Goal: Task Accomplishment & Management: Complete application form

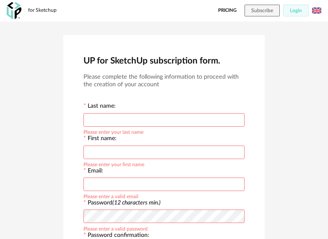
scroll to position [181, 0]
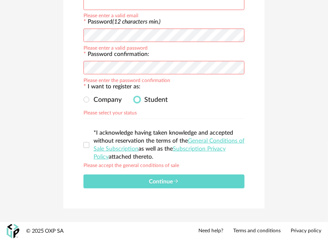
click at [135, 99] on span at bounding box center [137, 100] width 6 height 6
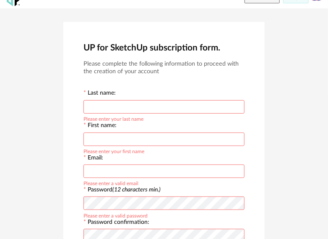
scroll to position [13, 0]
click at [148, 109] on input "text" at bounding box center [164, 106] width 161 height 13
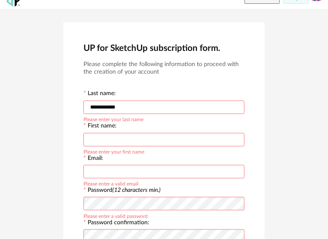
type input "**********"
click at [123, 136] on input "text" at bounding box center [164, 139] width 161 height 13
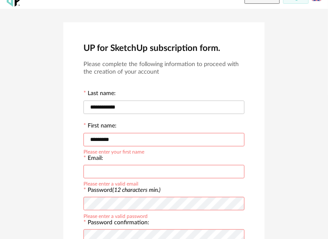
type input "*********"
click at [111, 175] on input "text" at bounding box center [164, 171] width 161 height 13
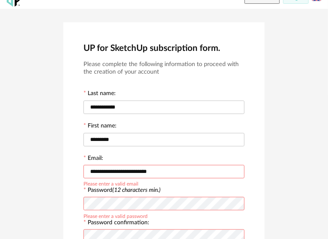
type input "**********"
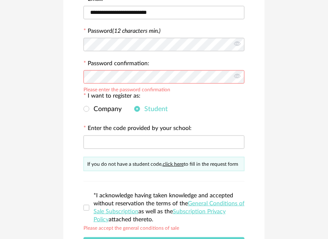
scroll to position [172, 0]
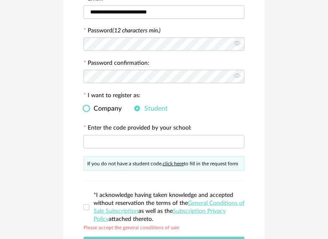
click at [89, 105] on span at bounding box center [87, 108] width 6 height 7
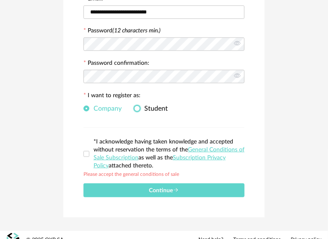
click at [136, 106] on span at bounding box center [137, 108] width 6 height 6
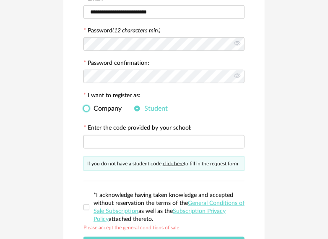
click at [88, 107] on span at bounding box center [87, 108] width 6 height 6
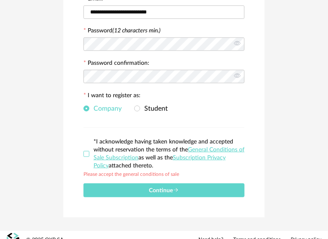
click at [86, 151] on span at bounding box center [87, 154] width 6 height 6
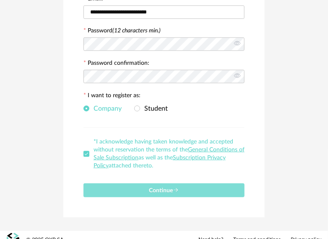
click at [112, 192] on button "Continue" at bounding box center [164, 190] width 161 height 14
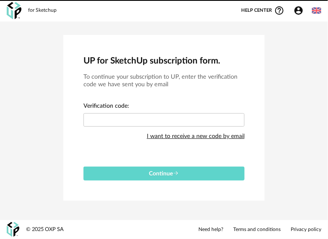
scroll to position [0, 0]
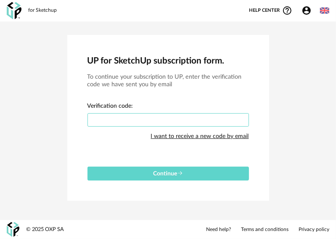
click at [109, 124] on input "text" at bounding box center [167, 119] width 161 height 13
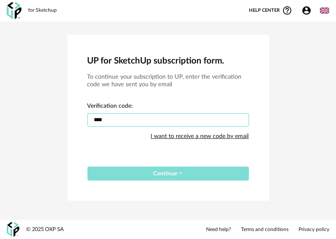
type input "****"
click at [106, 169] on button "Continue" at bounding box center [167, 173] width 161 height 14
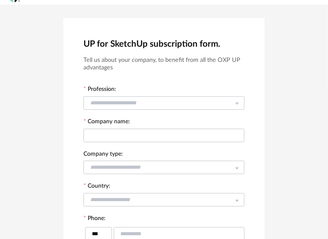
scroll to position [17, 0]
click at [135, 101] on input "text" at bounding box center [164, 102] width 161 height 13
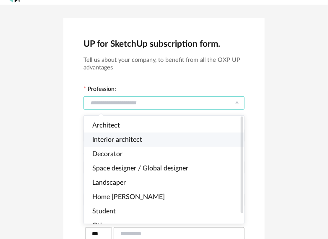
click at [125, 139] on span "Interior architect" at bounding box center [117, 139] width 50 height 7
type input "**********"
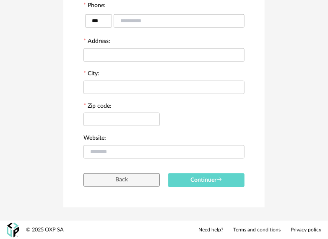
scroll to position [229, 0]
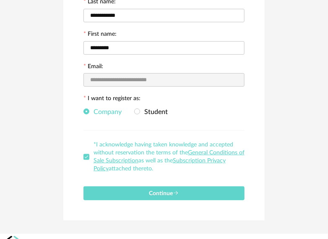
scroll to position [116, 0]
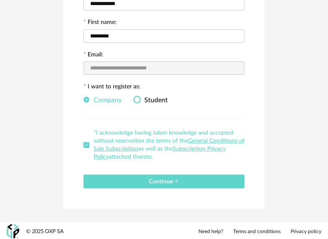
click at [147, 97] on span "Student" at bounding box center [154, 100] width 28 height 7
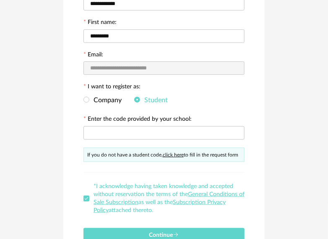
click at [177, 150] on div "If you do not have a student code, click here to fill in the request form" at bounding box center [164, 154] width 161 height 14
click at [177, 153] on link "click here" at bounding box center [173, 154] width 21 height 5
